Goal: Register for event/course

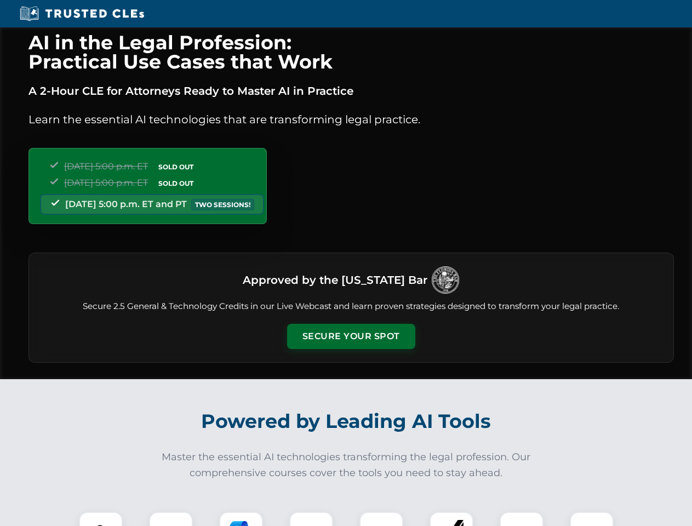
click at [351, 337] on button "Secure Your Spot" at bounding box center [351, 336] width 128 height 25
click at [101, 519] on img at bounding box center [101, 534] width 32 height 32
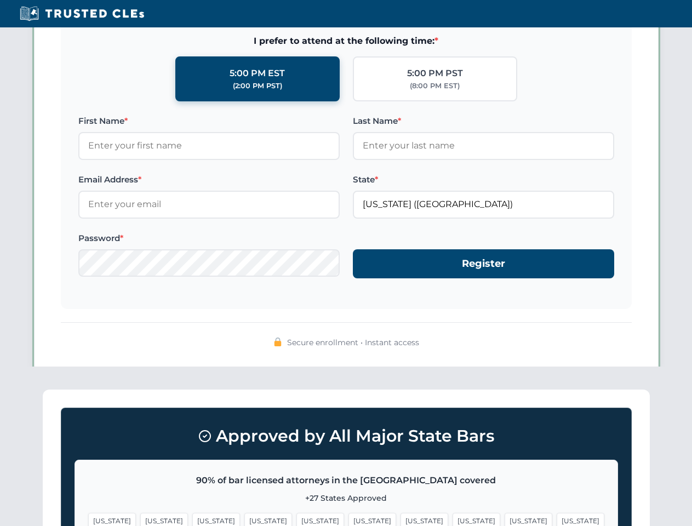
click at [401, 519] on span "[US_STATE]" at bounding box center [425, 521] width 48 height 16
click at [505, 519] on span "[US_STATE]" at bounding box center [529, 521] width 48 height 16
